Goal: Transaction & Acquisition: Purchase product/service

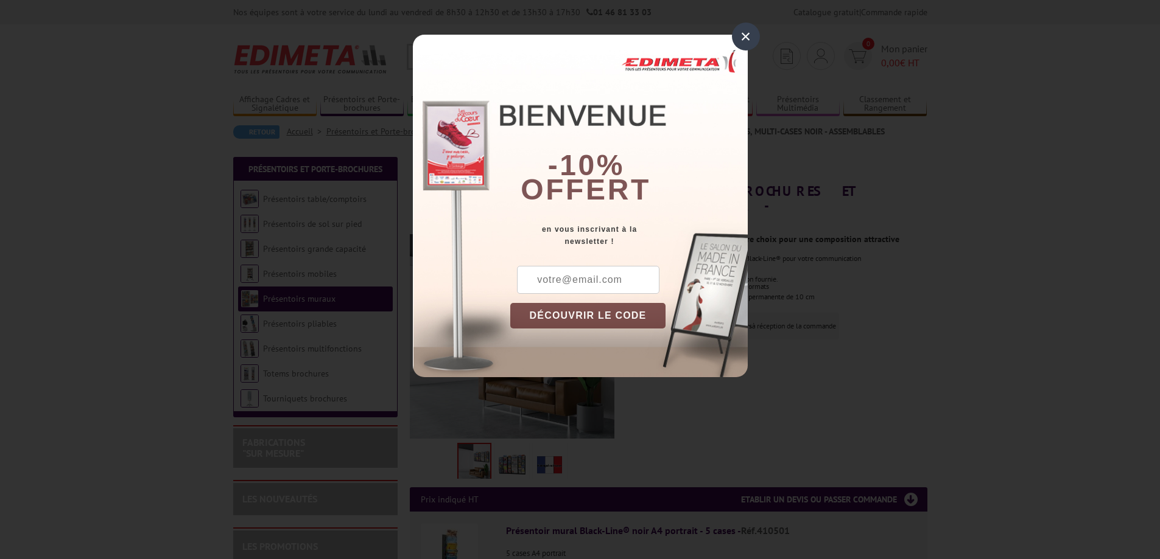
click at [742, 36] on div "×" at bounding box center [746, 37] width 28 height 28
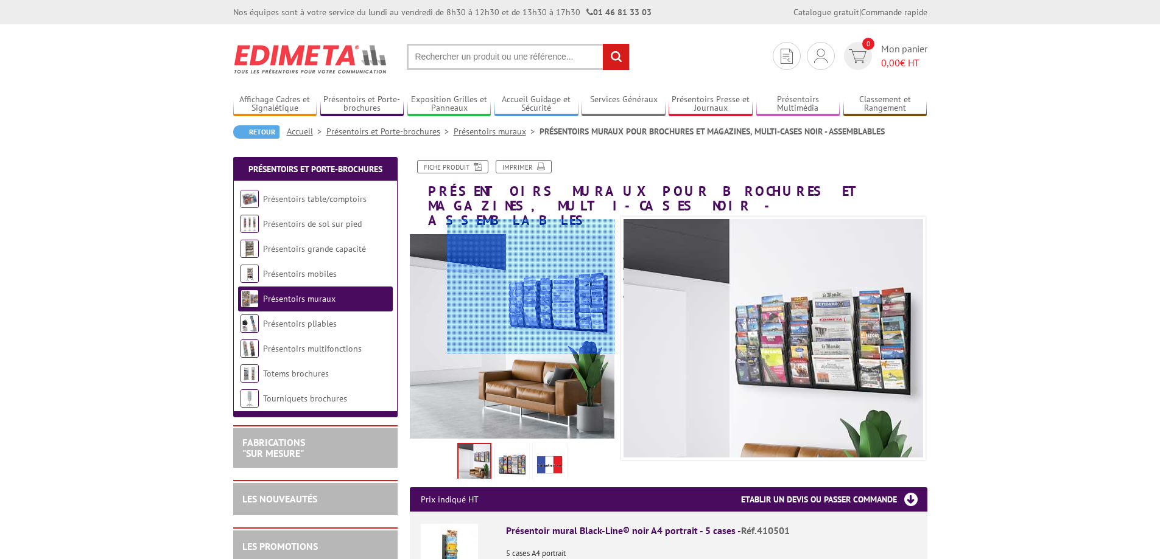
scroll to position [61, 0]
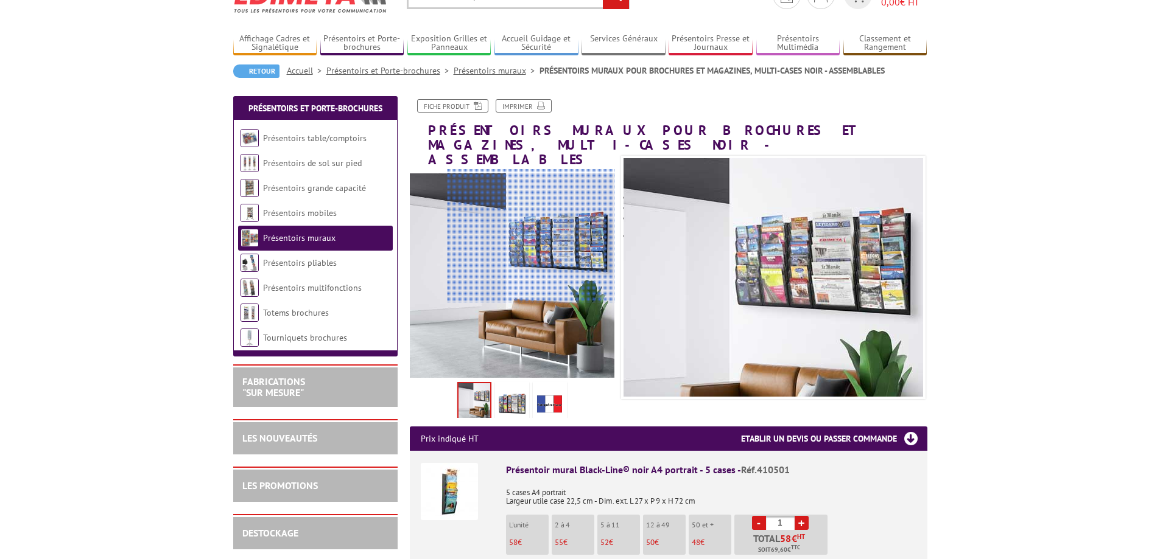
click at [552, 236] on div at bounding box center [531, 236] width 168 height 134
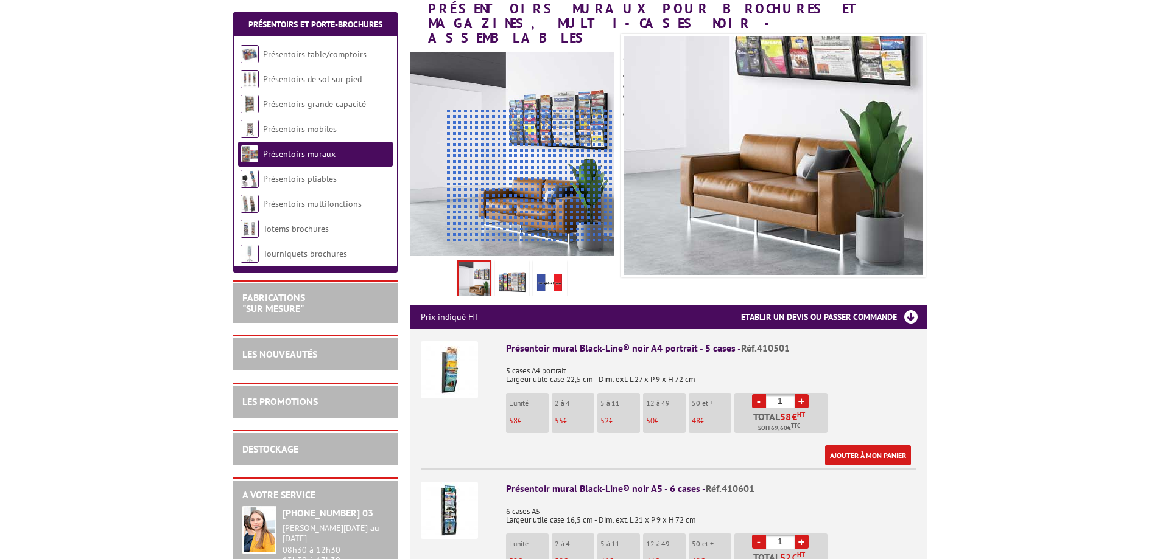
scroll to position [304, 0]
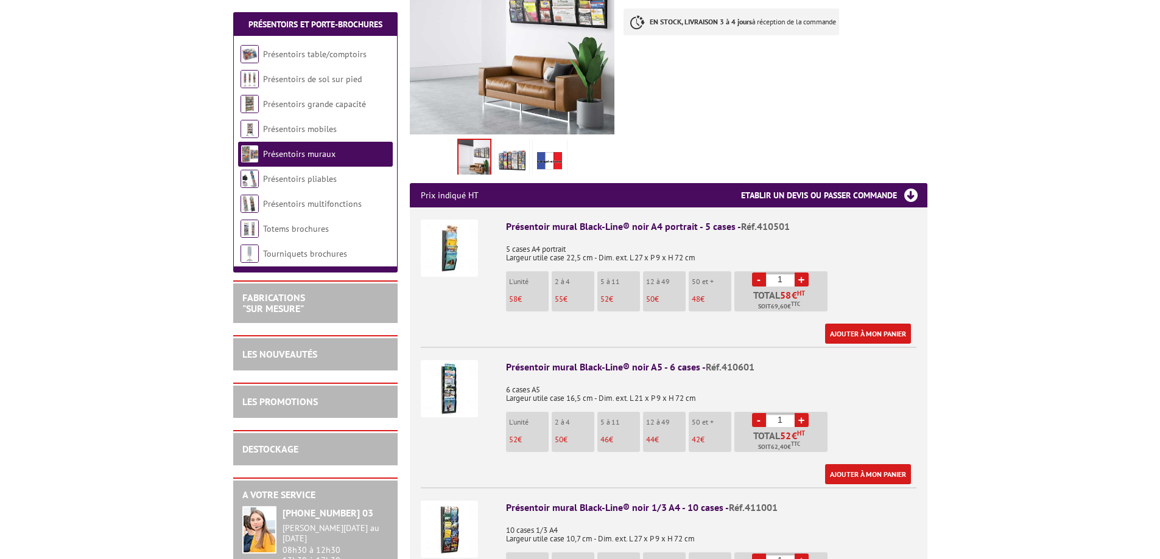
click at [458, 240] on img at bounding box center [449, 248] width 57 height 57
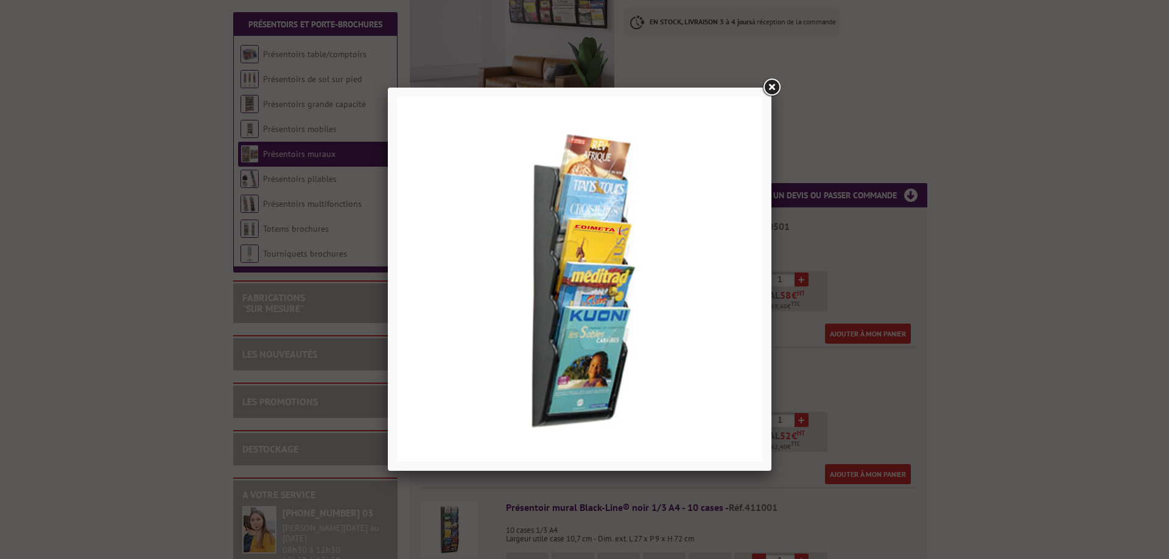
click at [774, 91] on link at bounding box center [771, 88] width 22 height 22
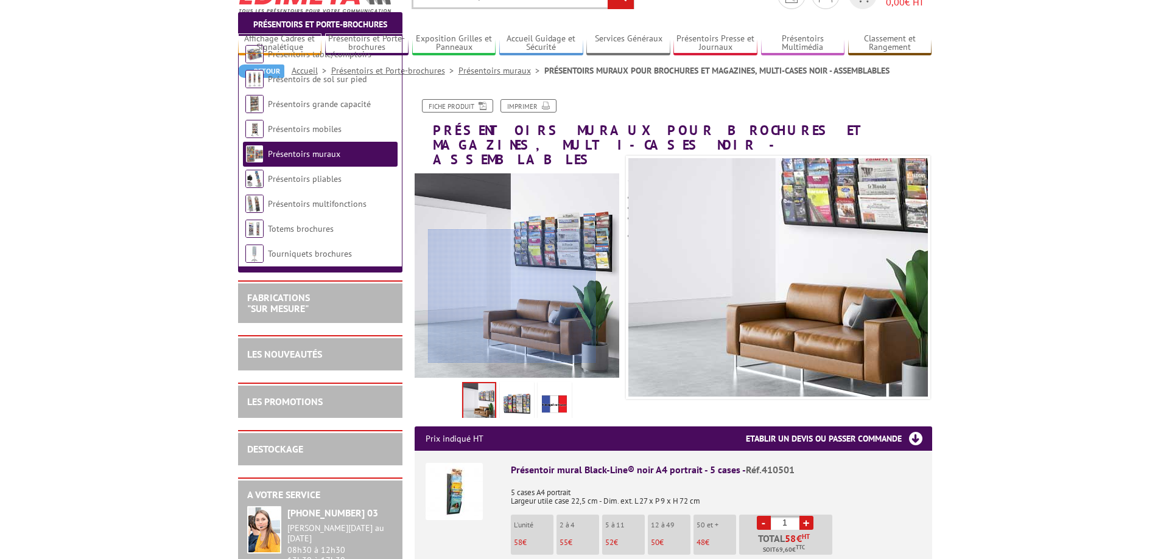
scroll to position [183, 0]
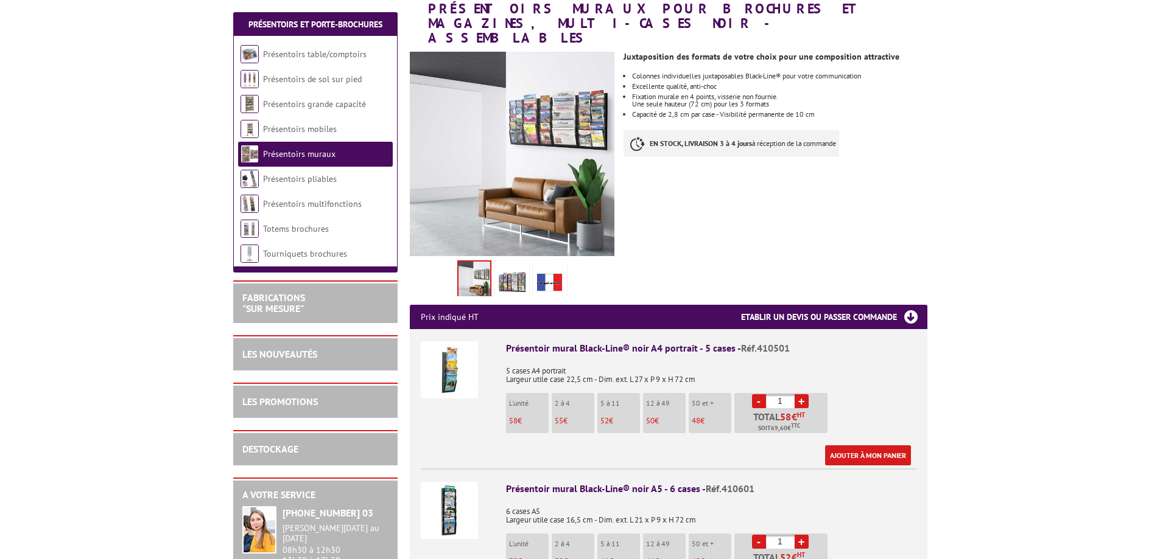
click at [797, 394] on link "+" at bounding box center [801, 401] width 14 height 14
type input "5"
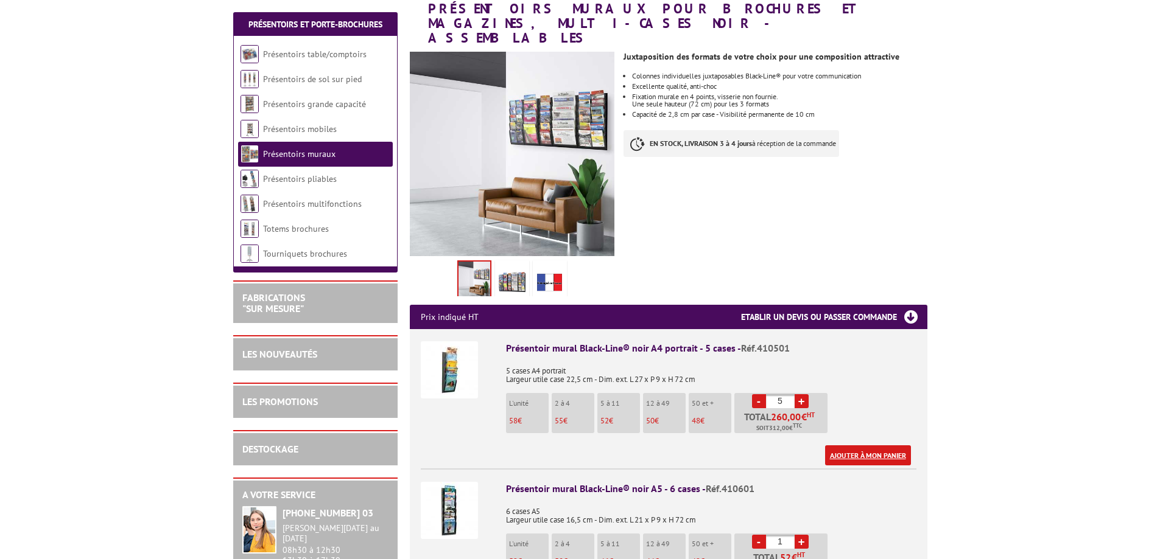
click at [861, 446] on link "Ajouter à mon panier" at bounding box center [868, 456] width 86 height 20
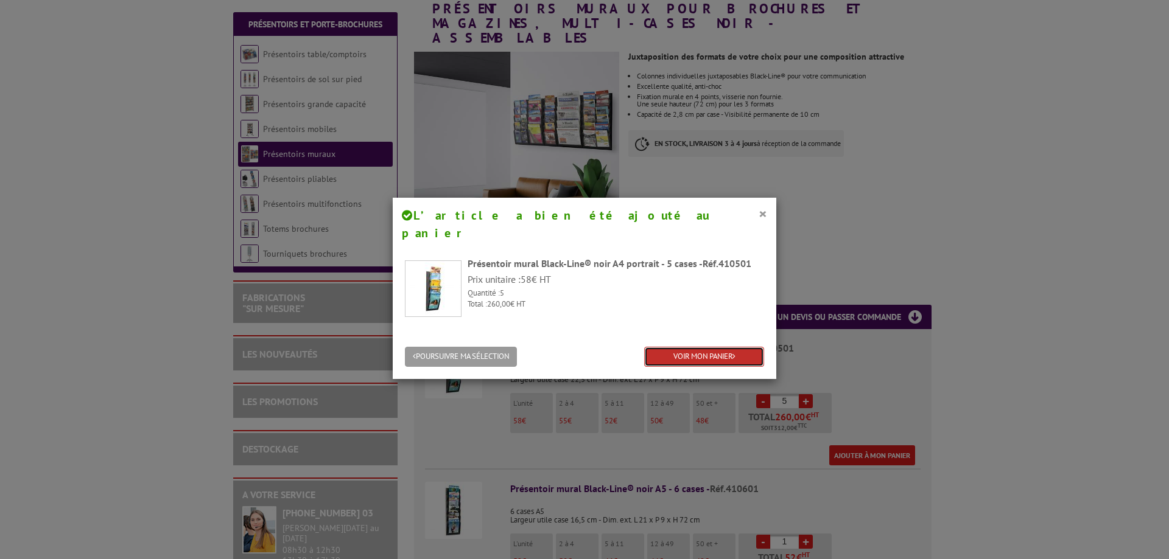
click at [693, 347] on link "VOIR MON PANIER" at bounding box center [704, 357] width 120 height 20
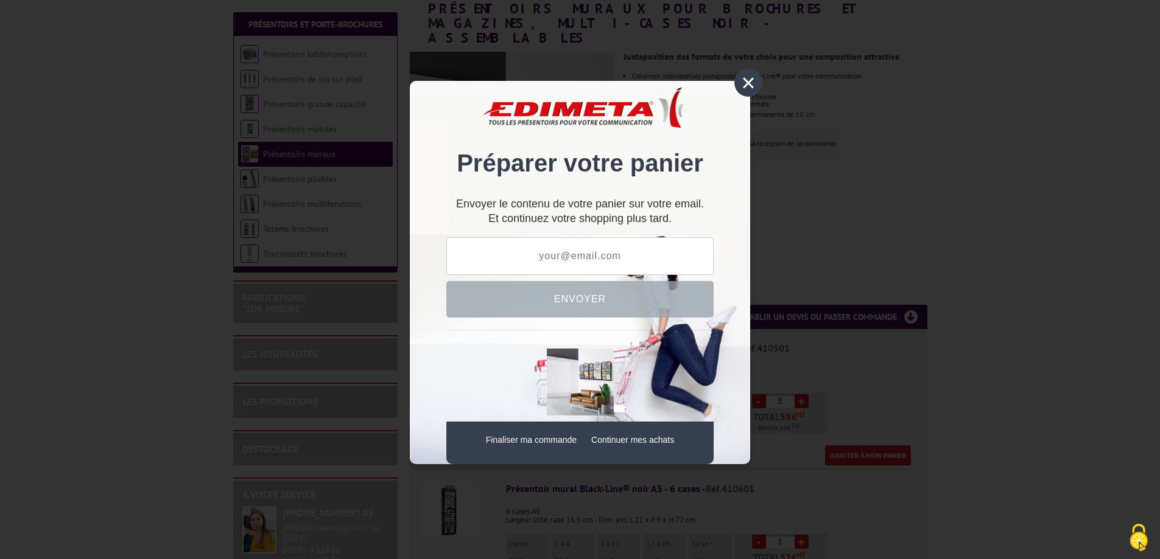
click at [750, 92] on div "×" at bounding box center [748, 83] width 28 height 28
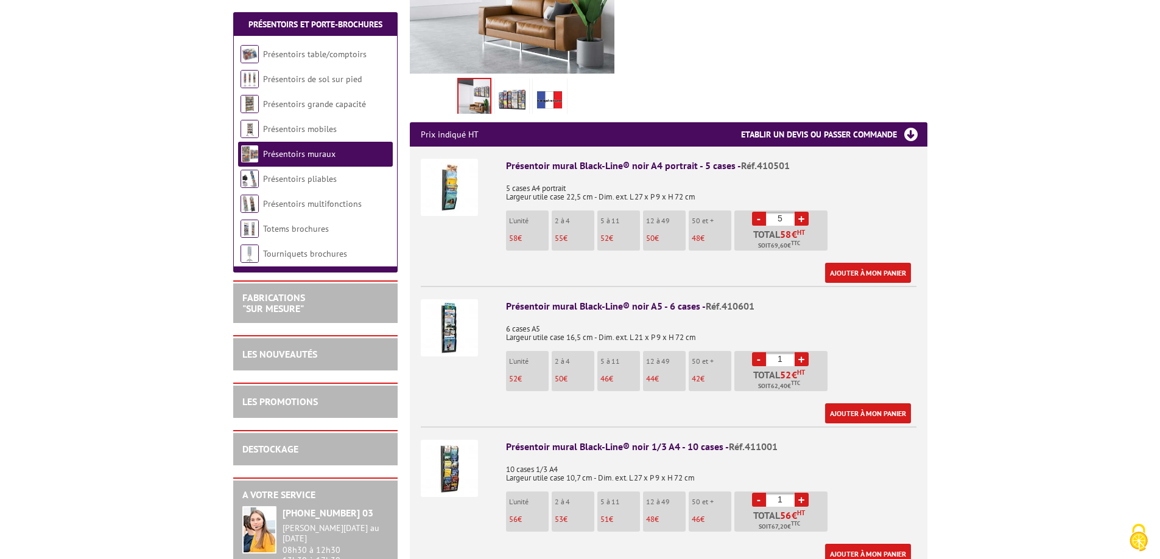
scroll to position [487, 0]
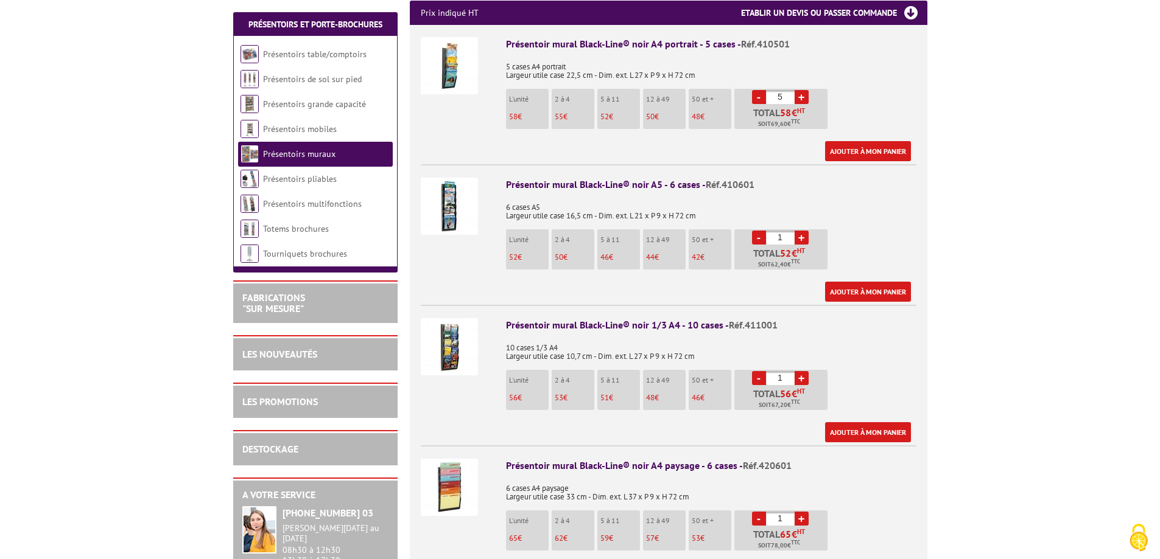
click at [455, 324] on img at bounding box center [449, 346] width 57 height 57
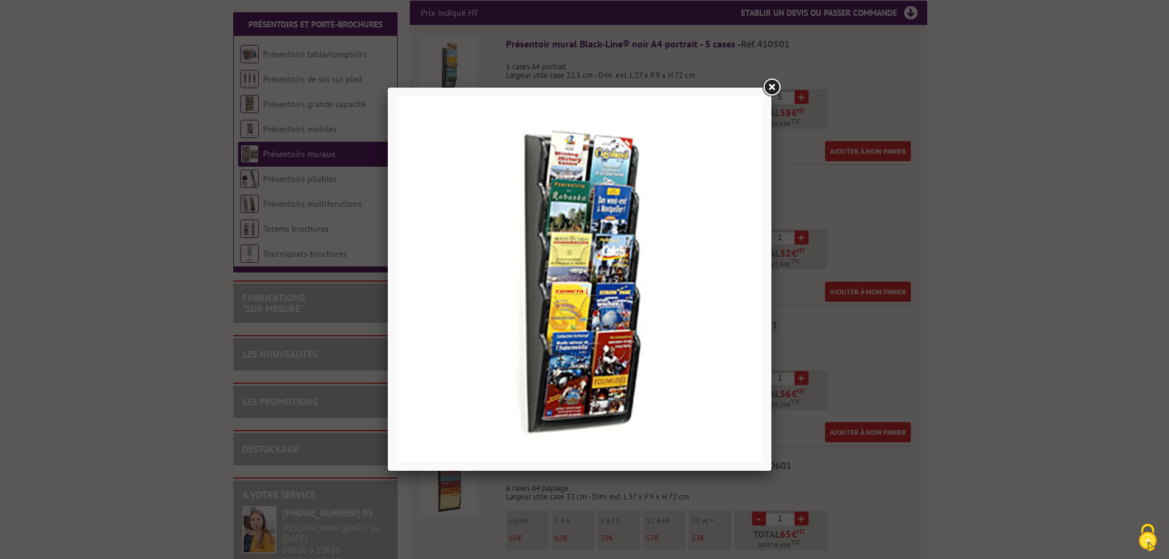
click at [774, 96] on link at bounding box center [771, 88] width 22 height 22
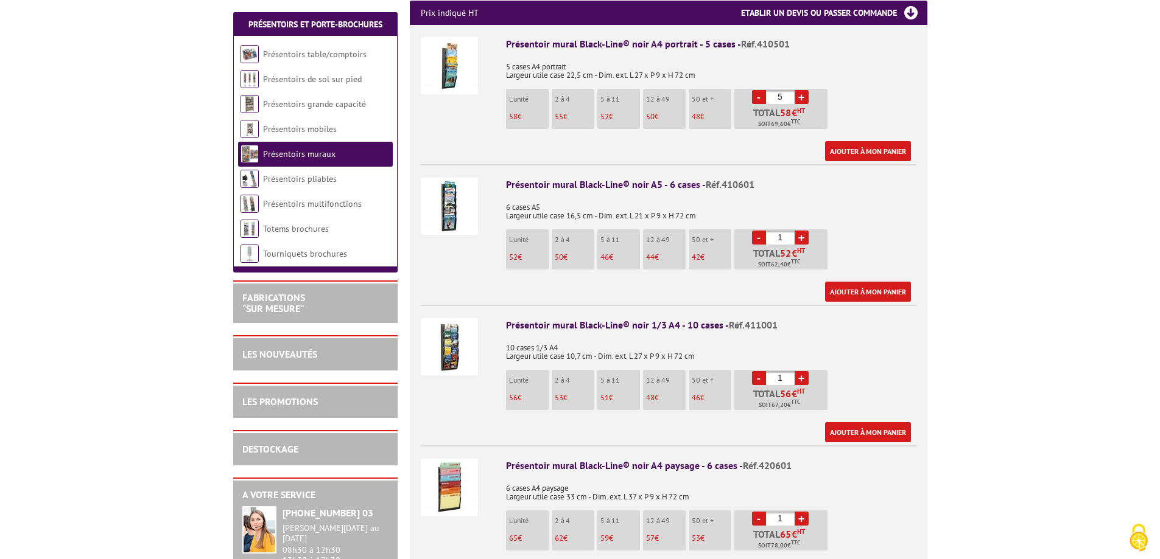
click at [463, 463] on img at bounding box center [449, 487] width 57 height 57
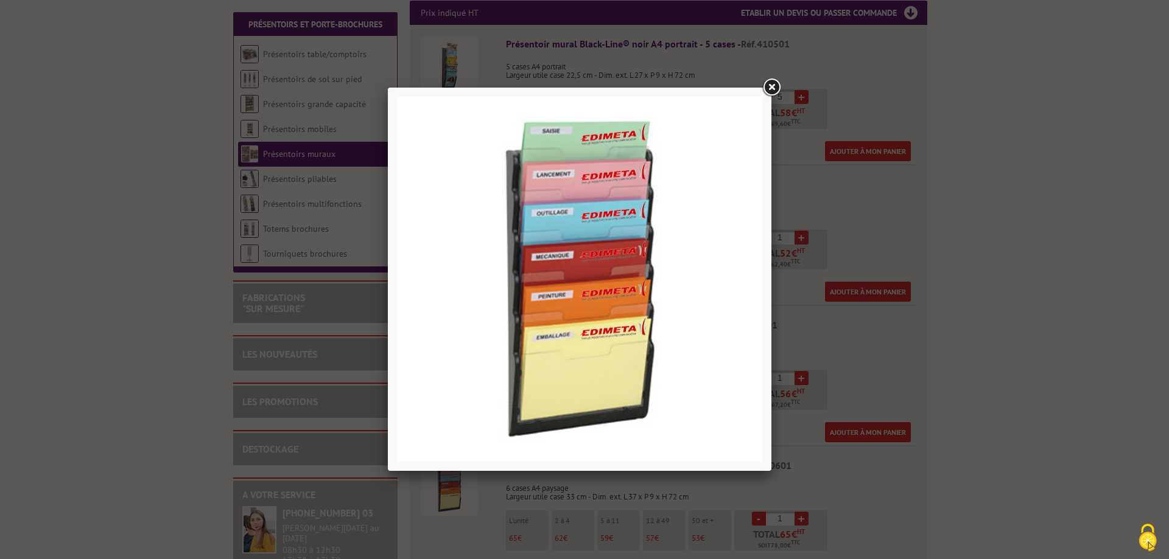
click at [775, 80] on link at bounding box center [771, 88] width 22 height 22
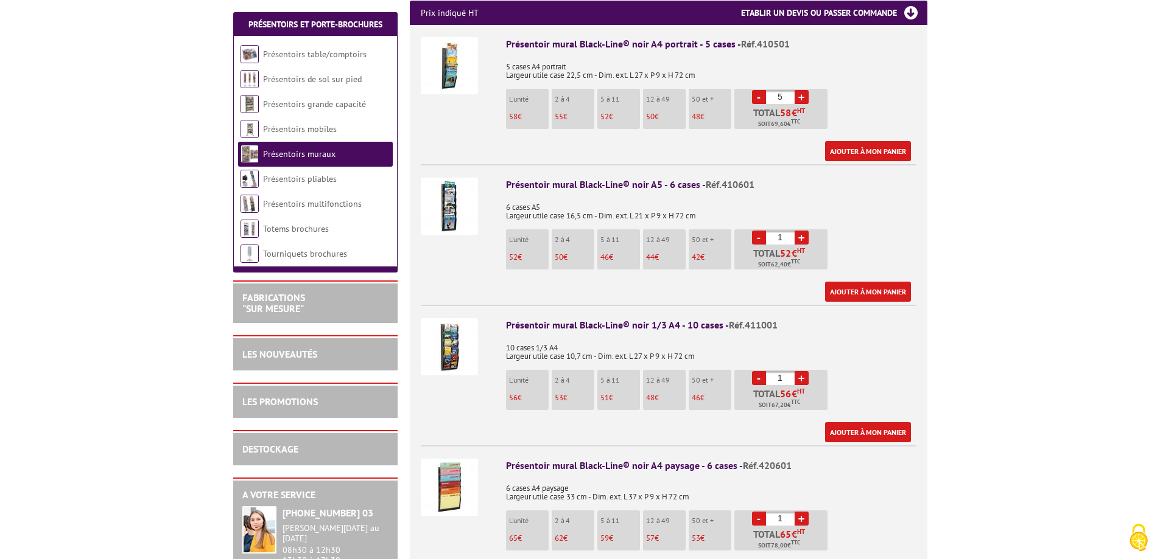
scroll to position [730, 0]
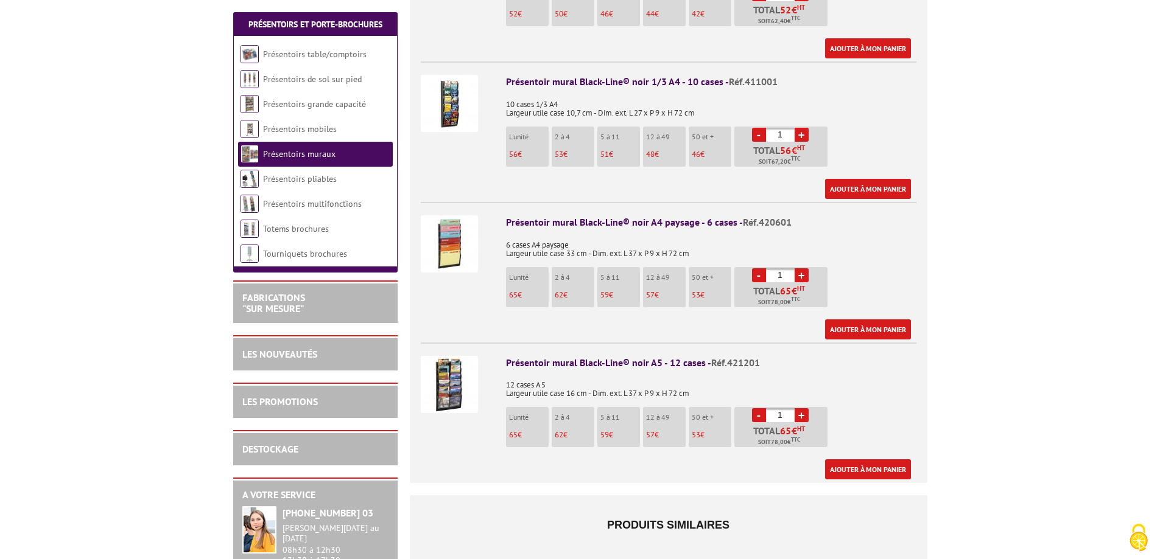
click at [464, 369] on img at bounding box center [449, 384] width 57 height 57
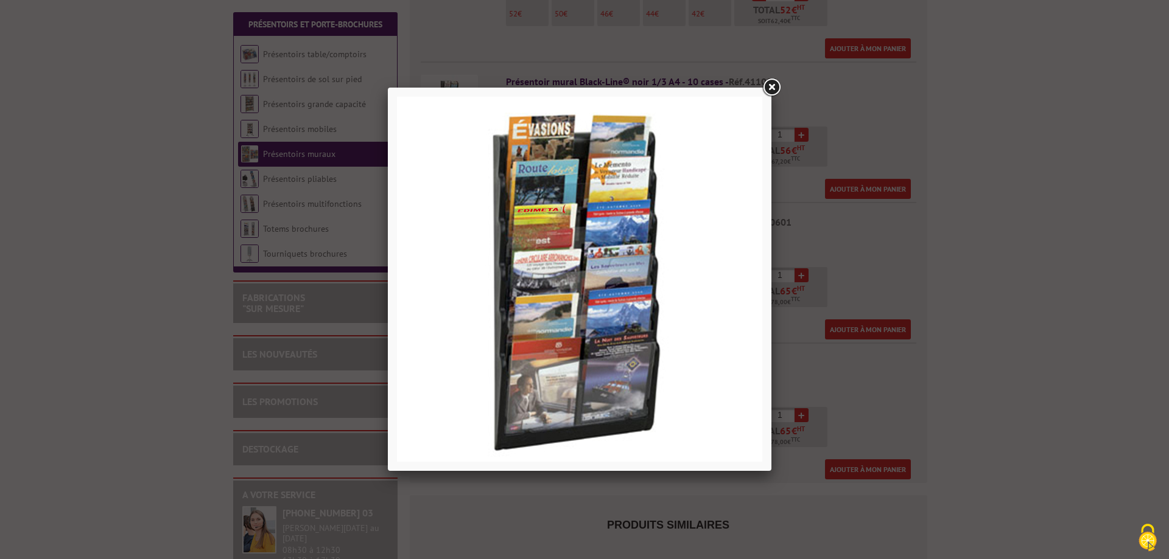
click at [774, 86] on link at bounding box center [771, 88] width 22 height 22
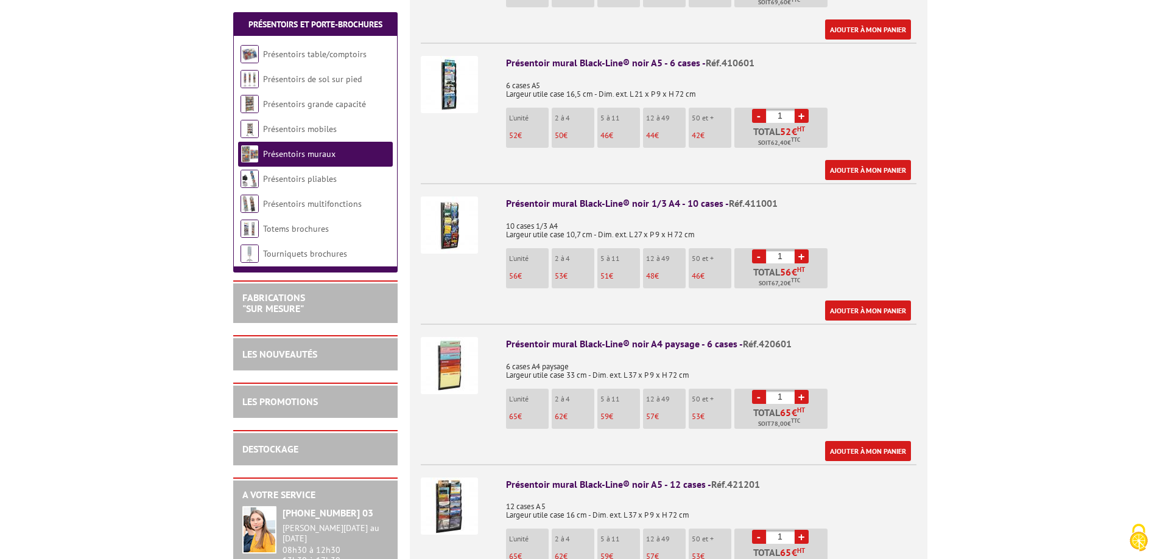
scroll to position [791, 0]
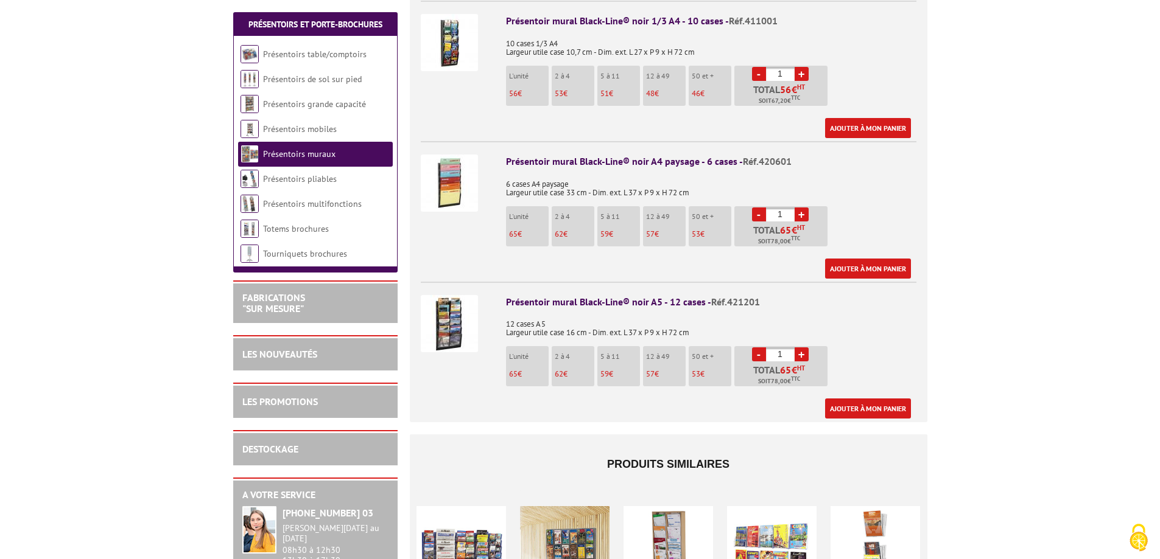
click at [463, 312] on img at bounding box center [449, 323] width 57 height 57
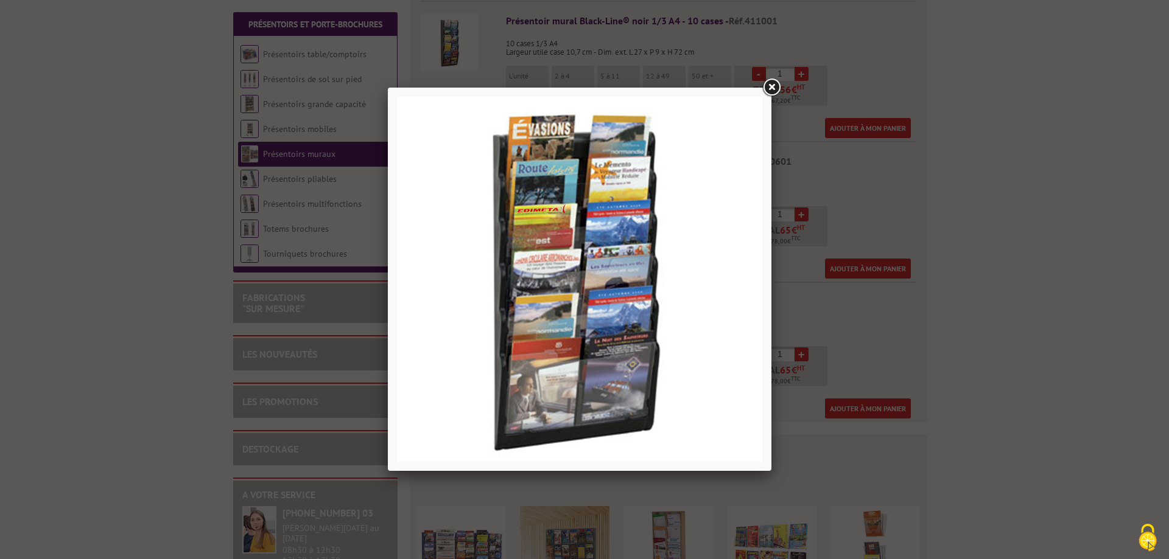
click at [446, 534] on div at bounding box center [584, 279] width 1169 height 559
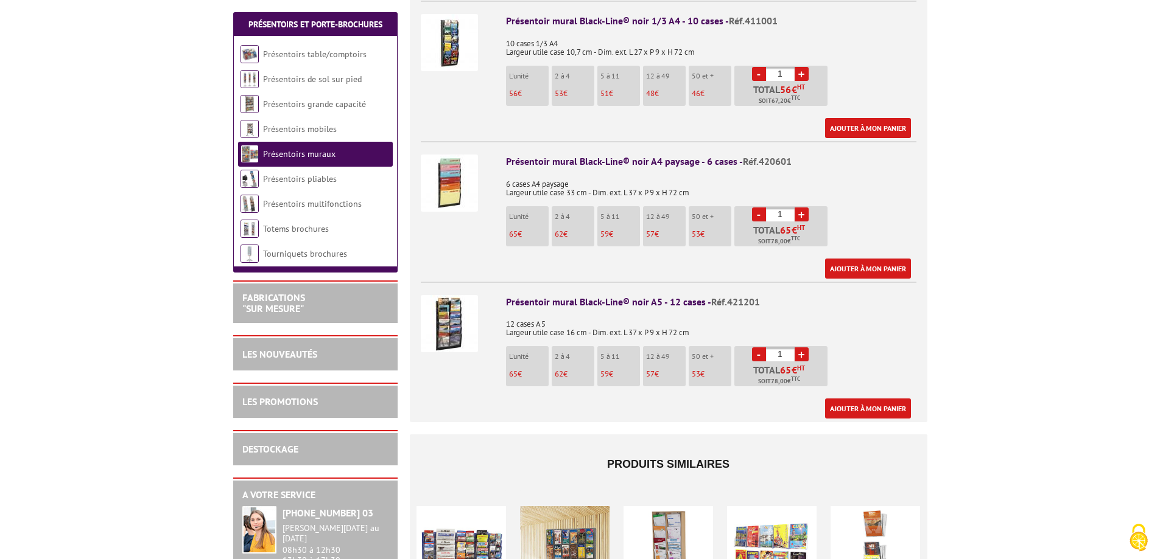
scroll to position [974, 0]
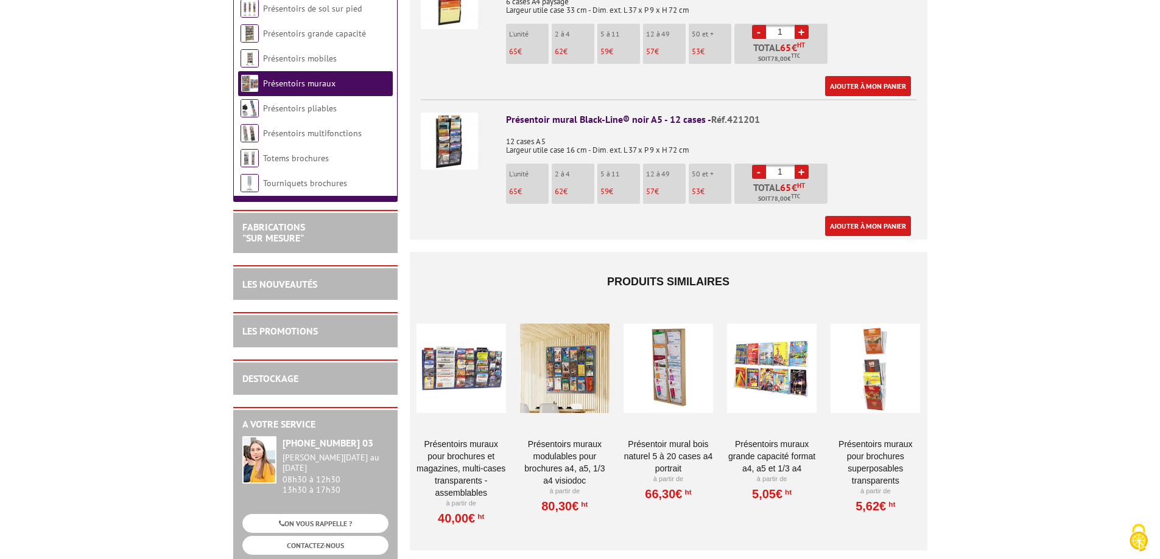
click at [464, 356] on div at bounding box center [460, 368] width 89 height 122
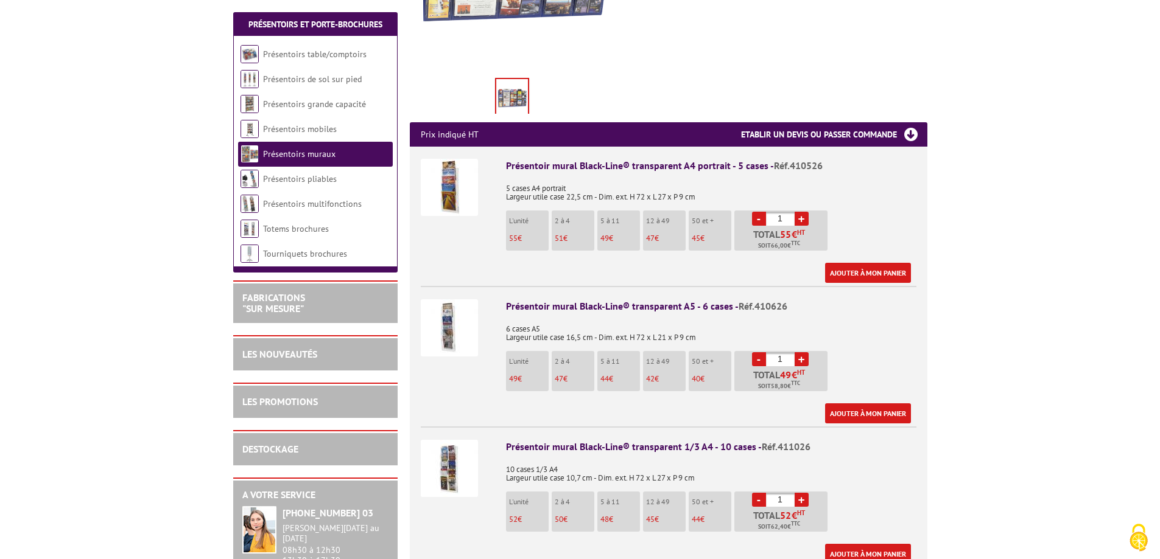
scroll to position [487, 0]
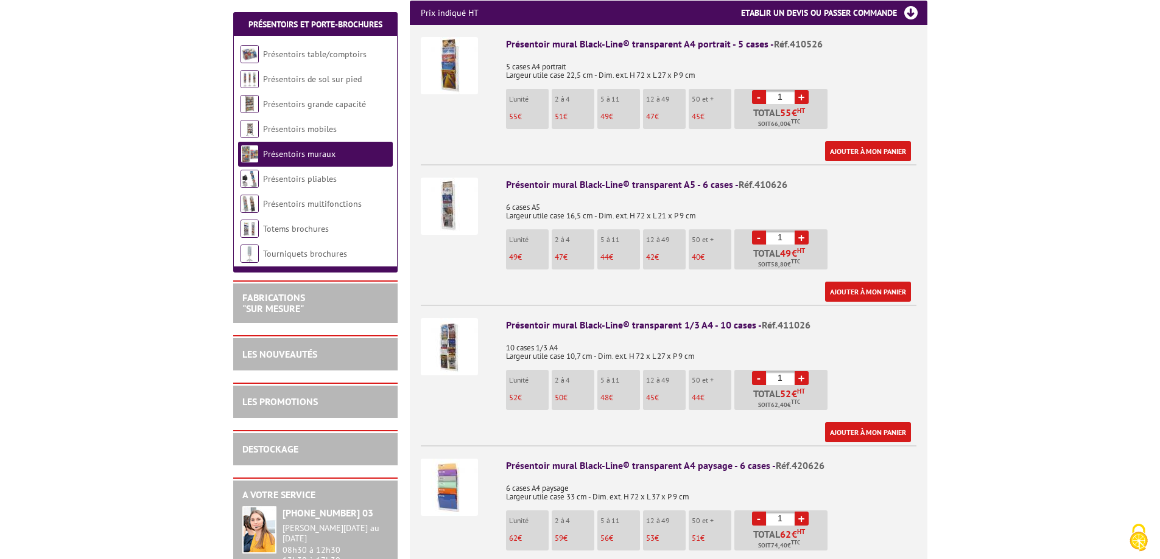
click at [451, 321] on img at bounding box center [449, 346] width 57 height 57
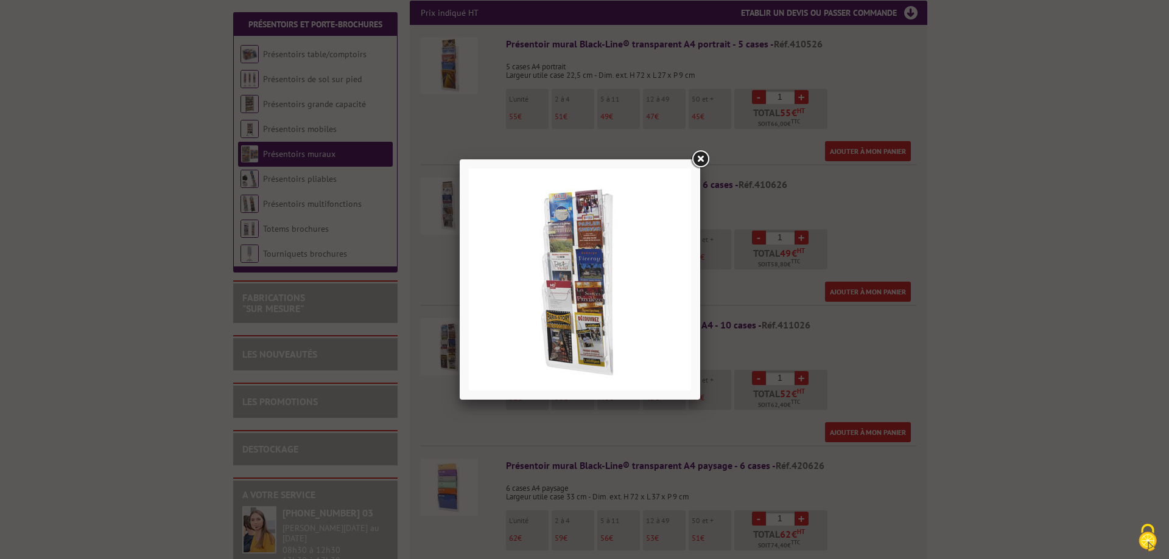
click at [709, 159] on link at bounding box center [700, 160] width 22 height 22
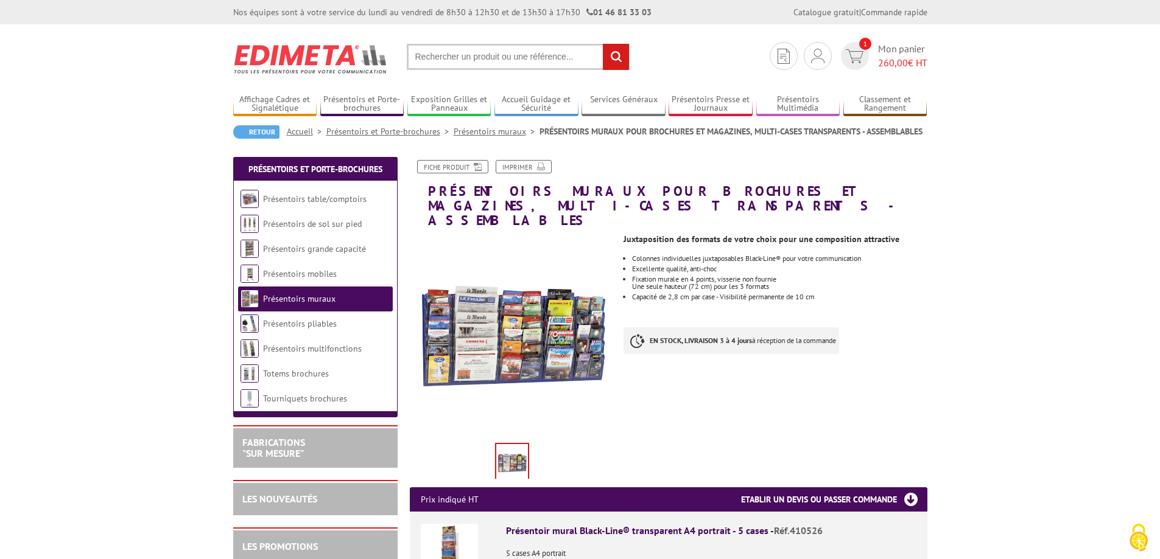
scroll to position [122, 0]
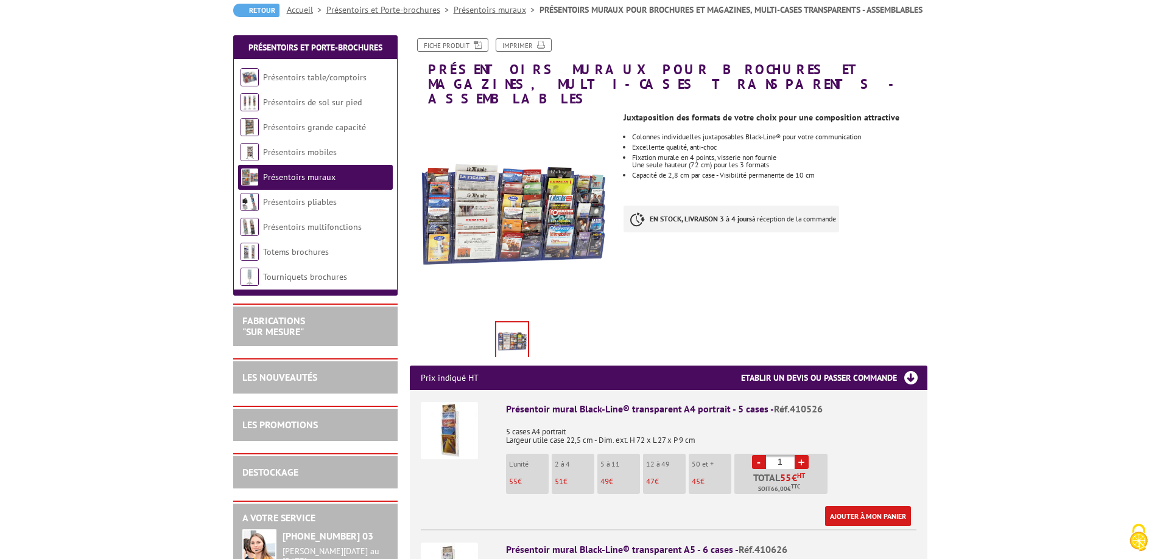
click at [445, 415] on img at bounding box center [449, 430] width 57 height 57
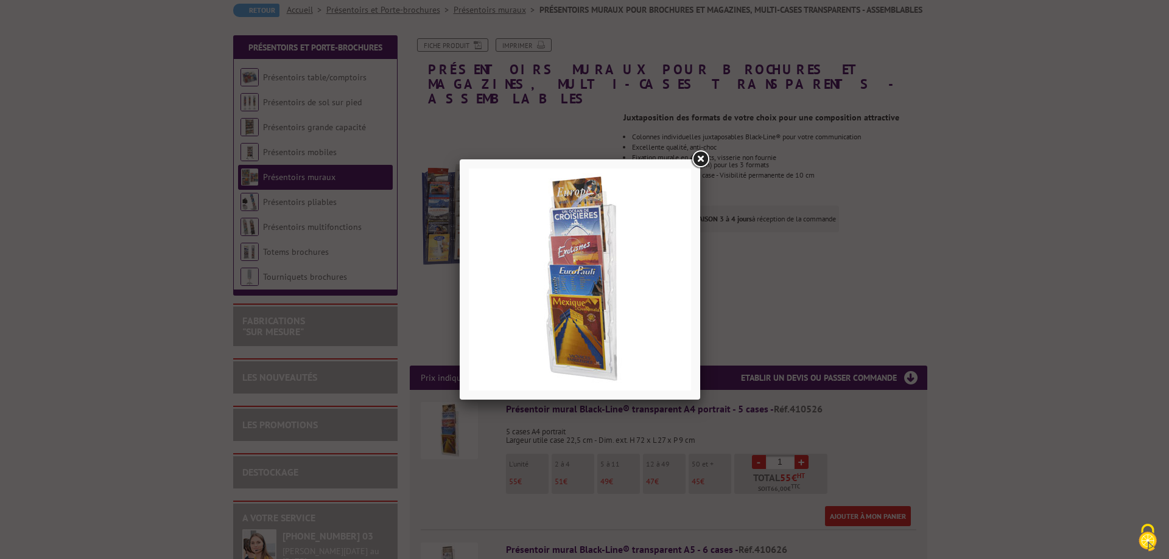
click at [700, 156] on link at bounding box center [700, 160] width 22 height 22
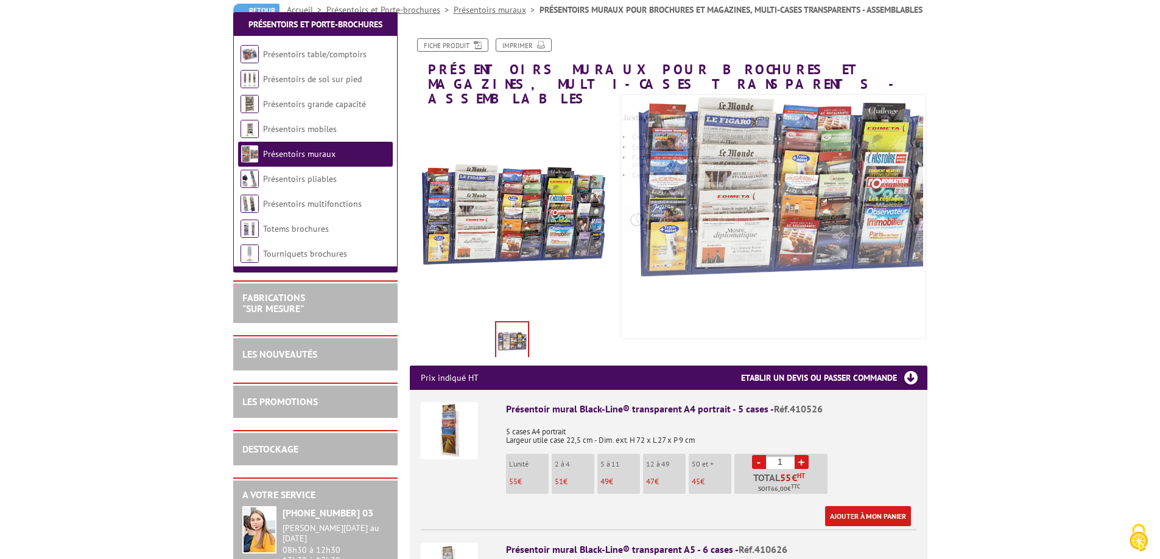
scroll to position [365, 0]
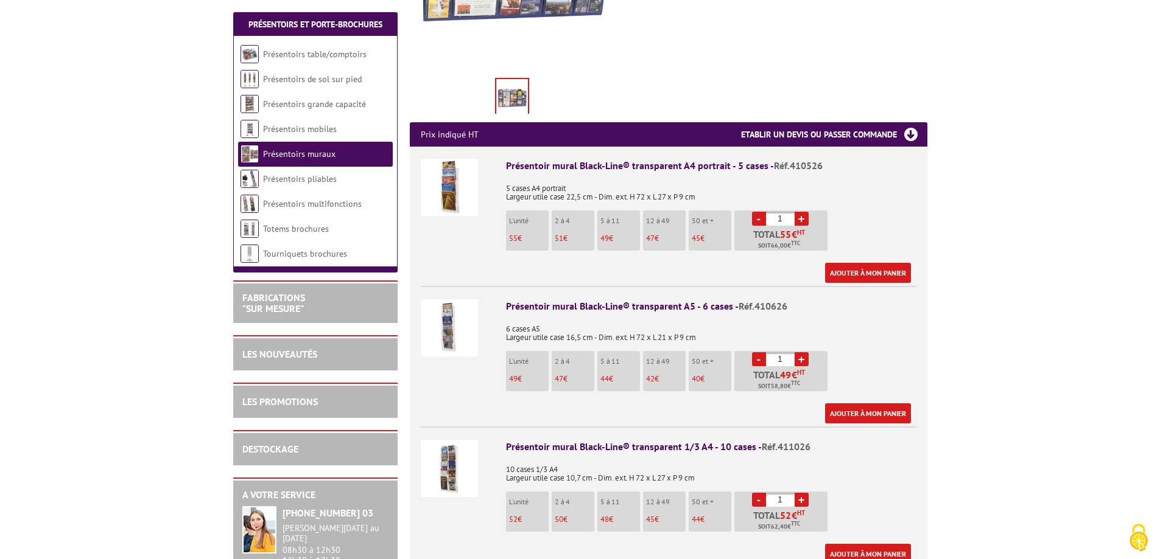
click at [452, 447] on img at bounding box center [449, 468] width 57 height 57
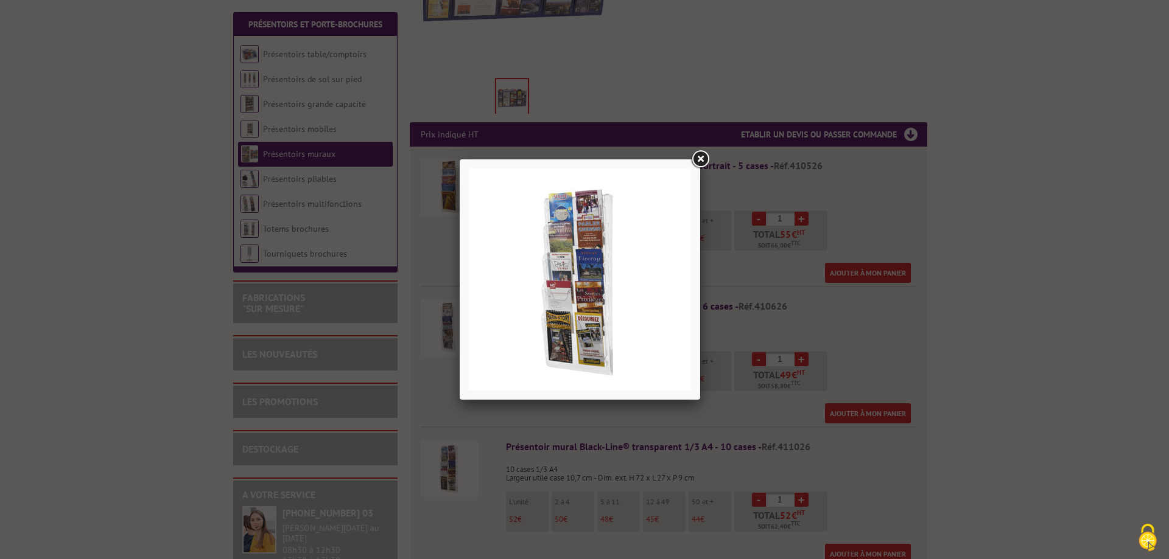
drag, startPoint x: 700, startPoint y: 158, endPoint x: 674, endPoint y: 209, distance: 57.4
click at [701, 158] on link at bounding box center [700, 160] width 22 height 22
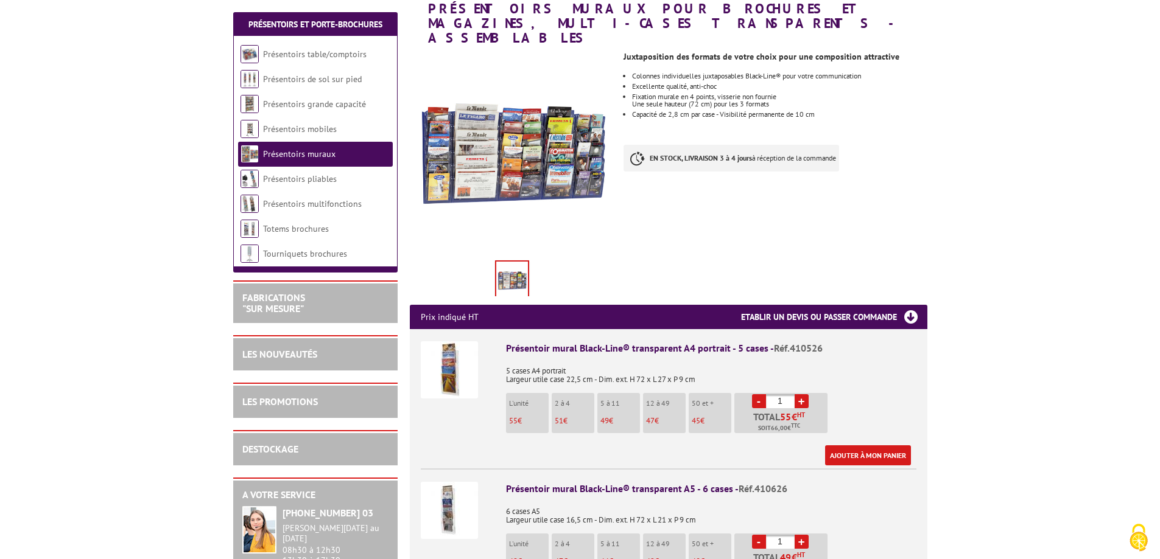
scroll to position [122, 0]
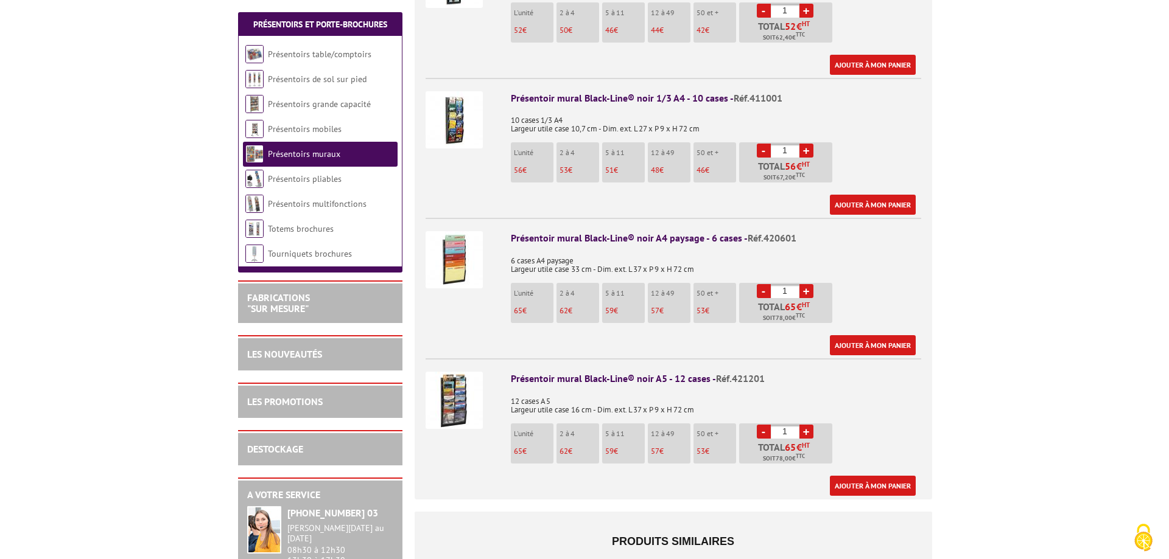
scroll to position [670, 0]
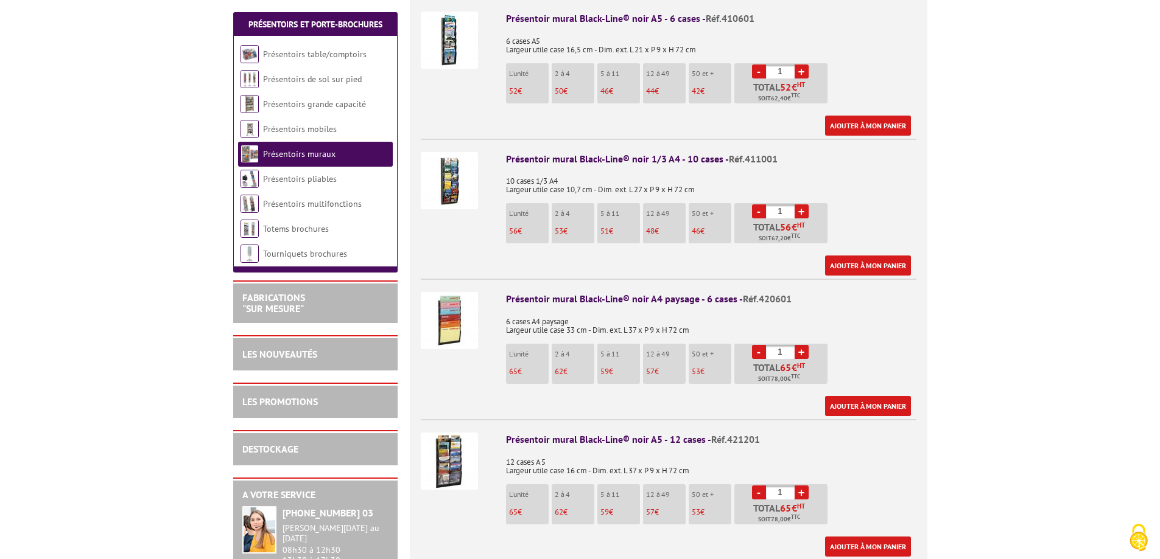
click at [441, 152] on img at bounding box center [449, 180] width 57 height 57
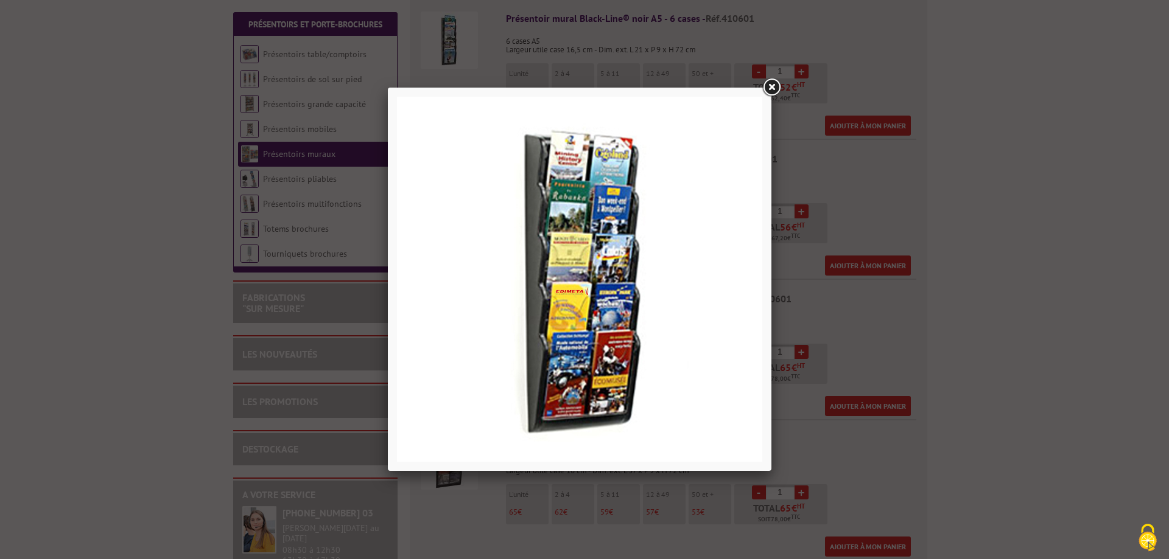
click at [771, 88] on link at bounding box center [771, 88] width 22 height 22
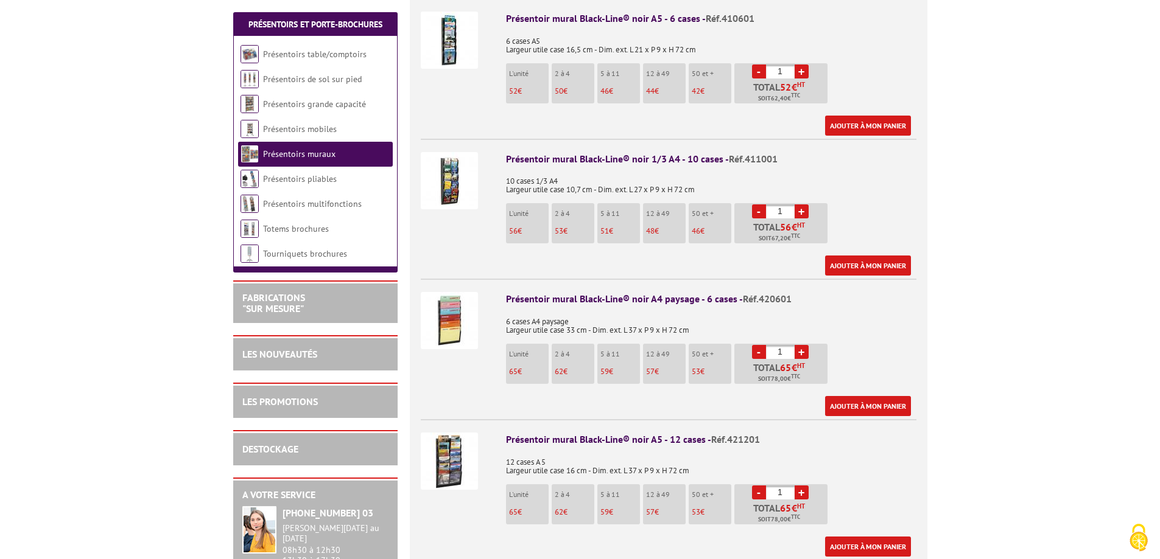
click at [459, 435] on img at bounding box center [449, 461] width 57 height 57
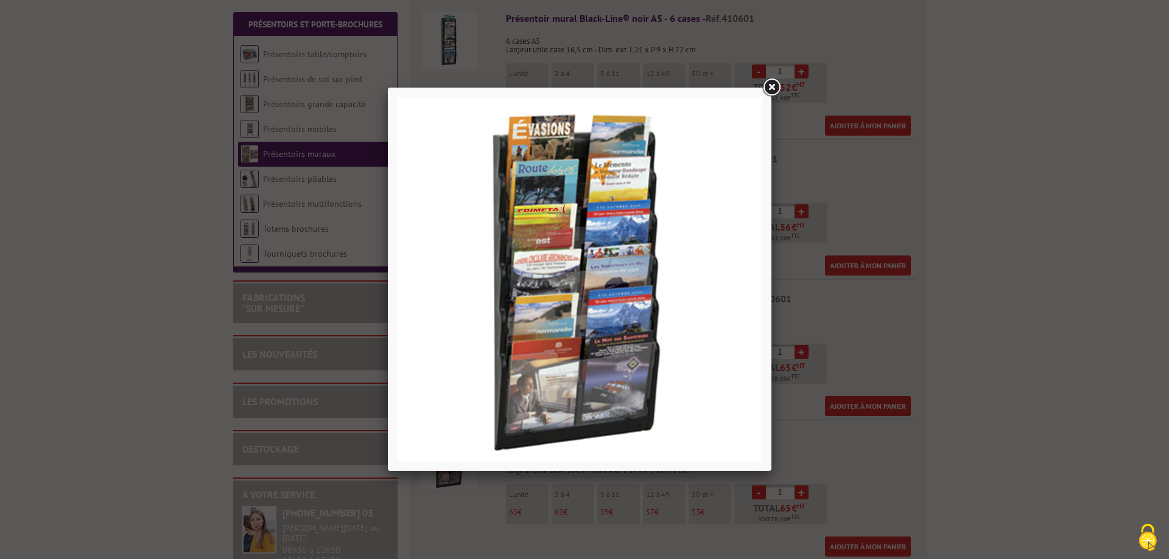
click at [769, 92] on link at bounding box center [771, 88] width 22 height 22
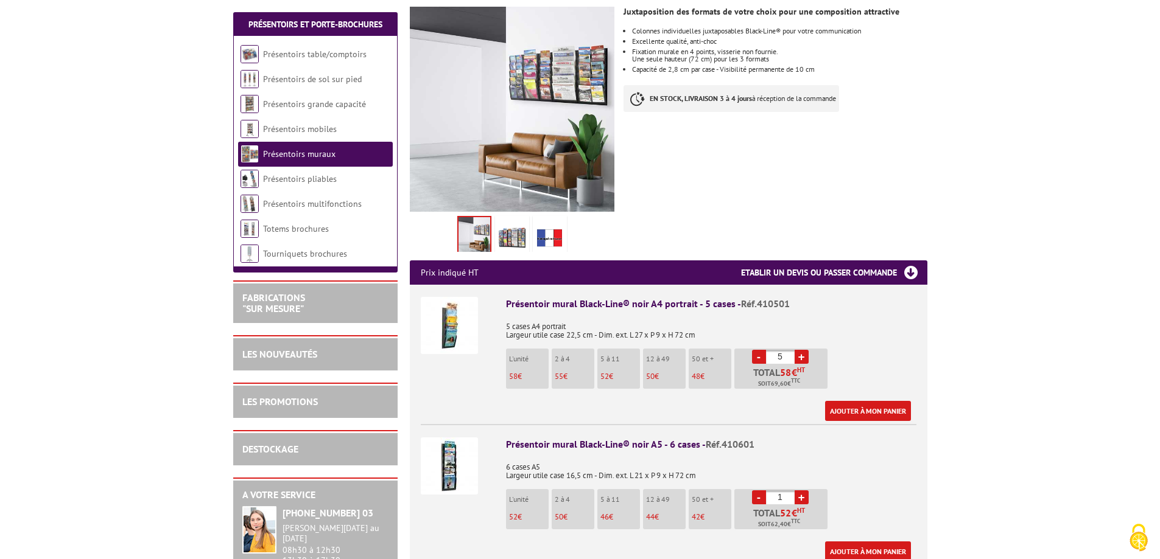
scroll to position [304, 0]
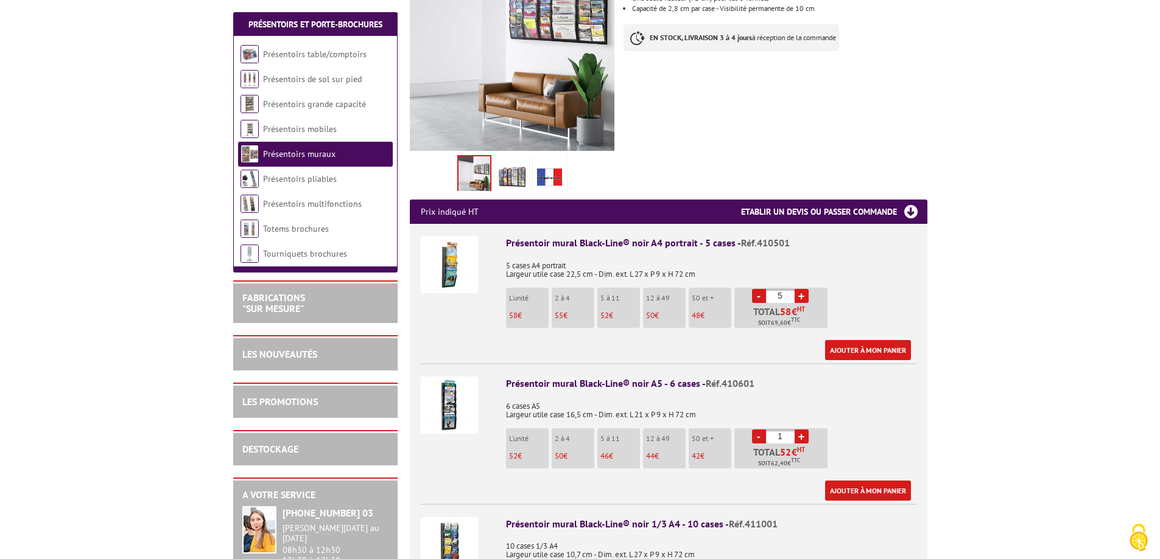
click at [454, 377] on img at bounding box center [449, 405] width 57 height 57
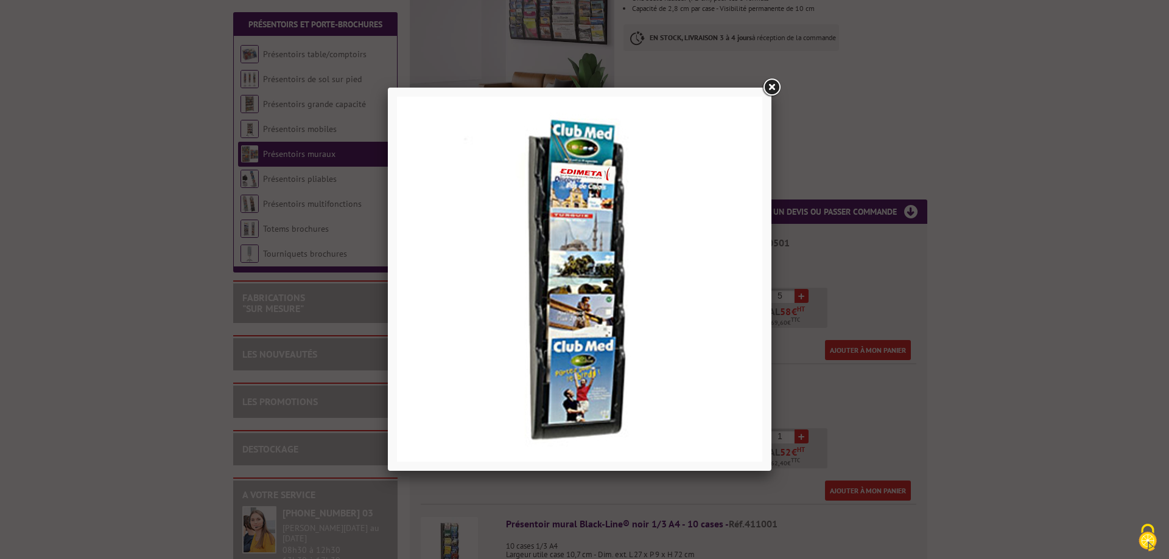
click at [778, 89] on link at bounding box center [771, 88] width 22 height 22
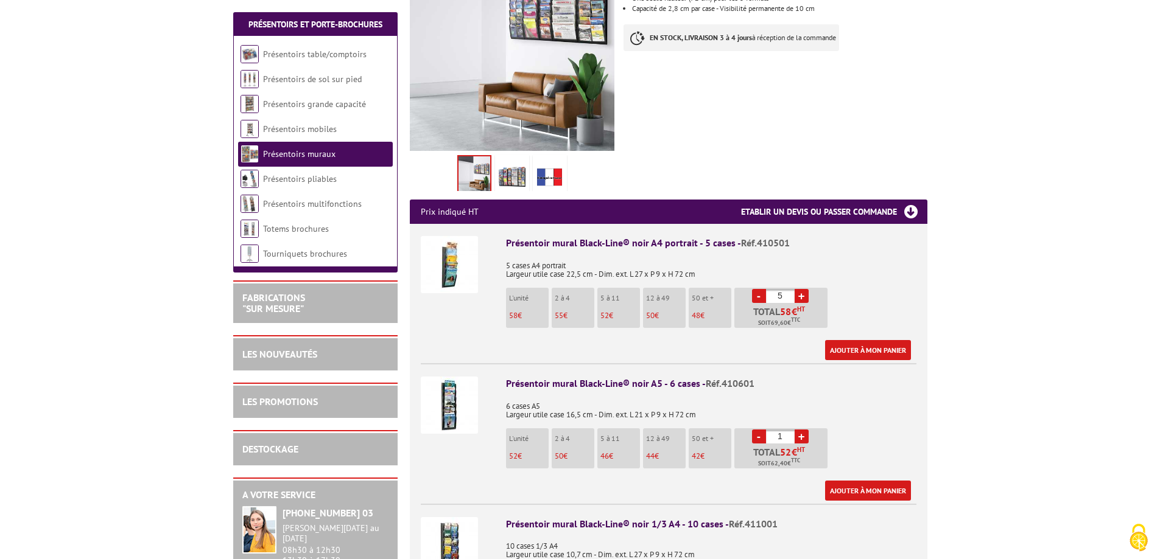
click at [447, 377] on img at bounding box center [449, 405] width 57 height 57
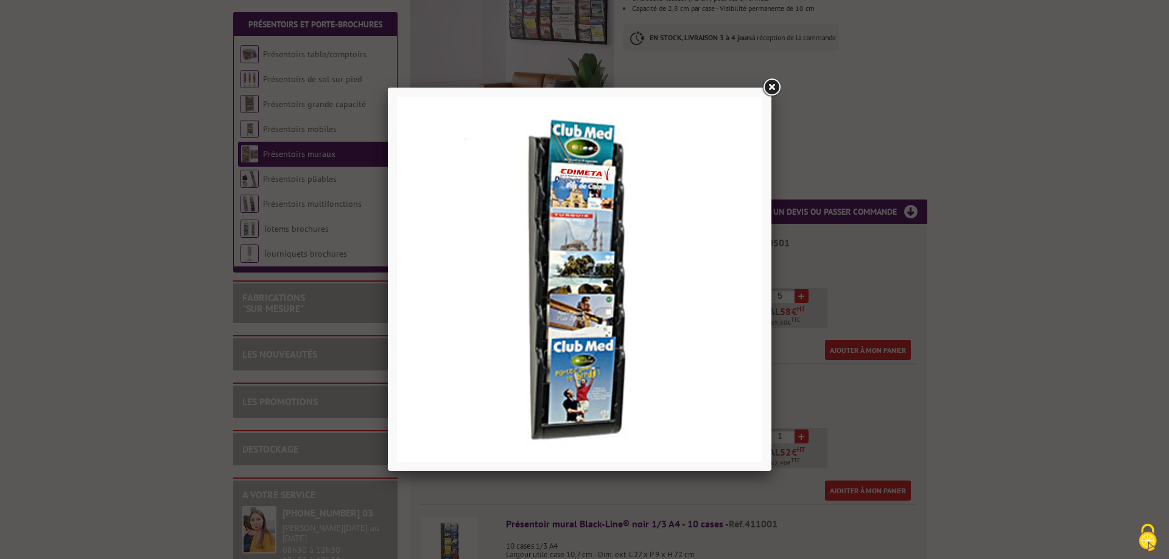
click at [775, 86] on link at bounding box center [771, 88] width 22 height 22
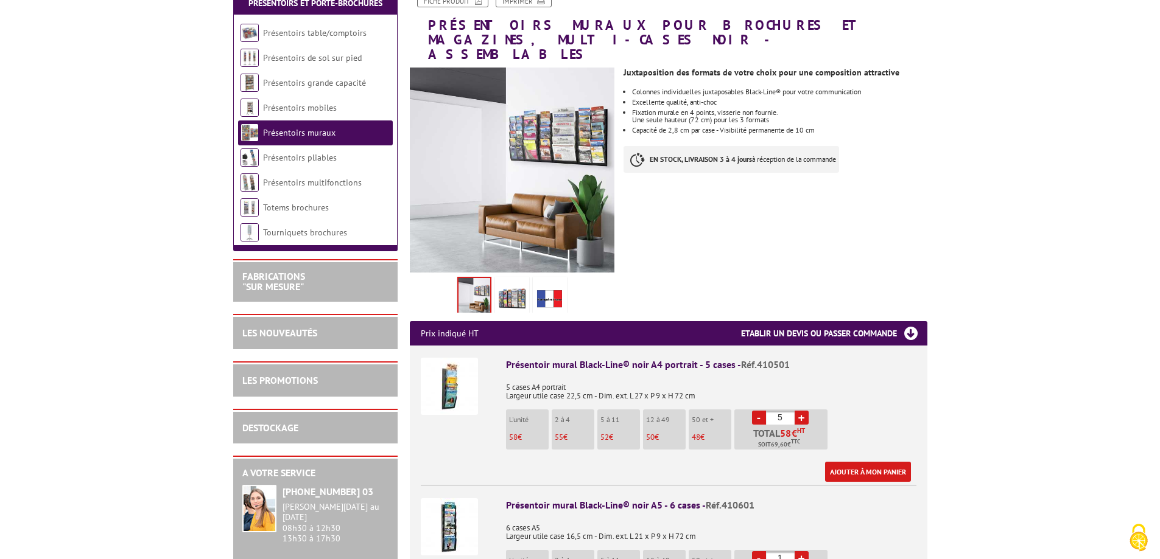
scroll to position [0, 0]
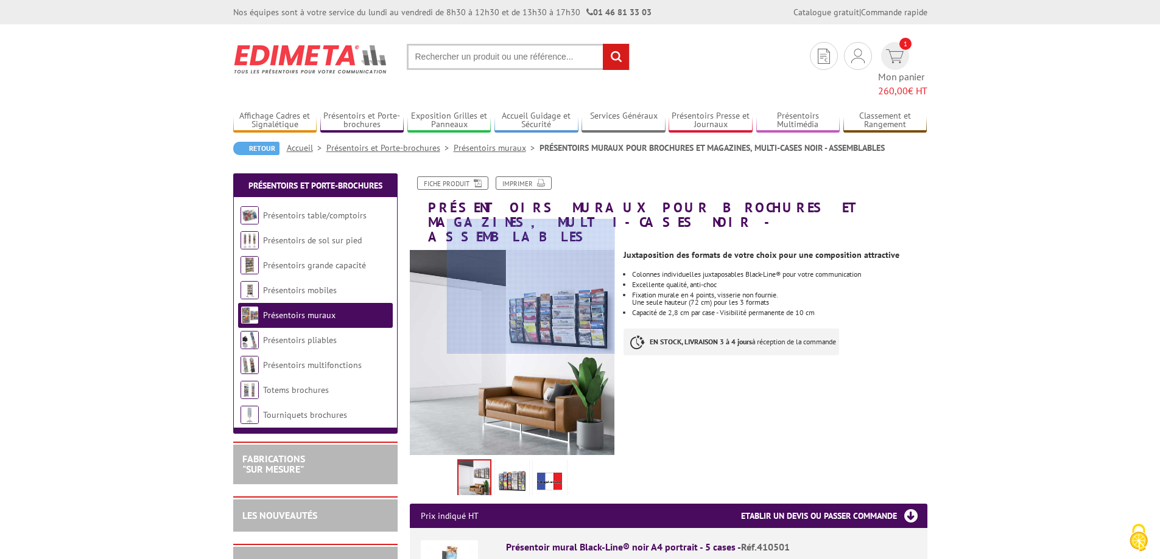
click at [582, 278] on div at bounding box center [531, 286] width 168 height 134
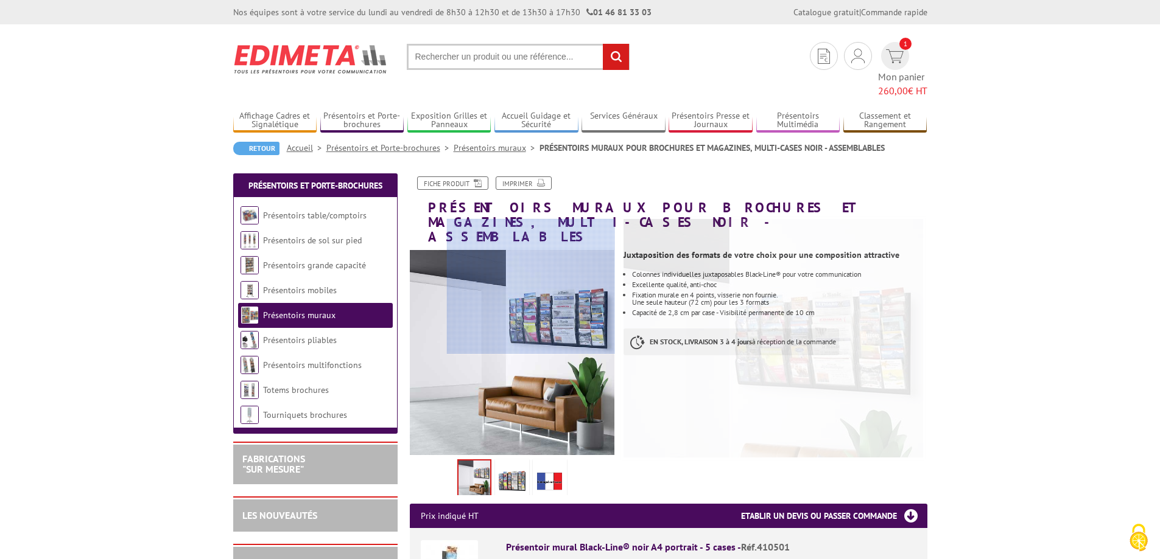
click at [582, 278] on div at bounding box center [531, 286] width 168 height 134
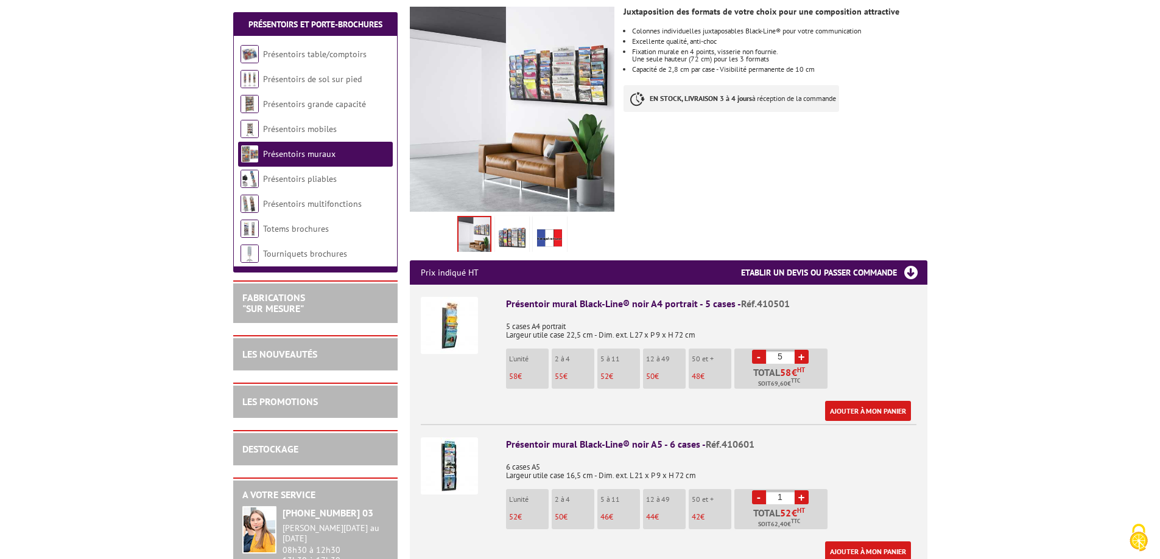
scroll to position [365, 0]
